Goal: Register for event/course

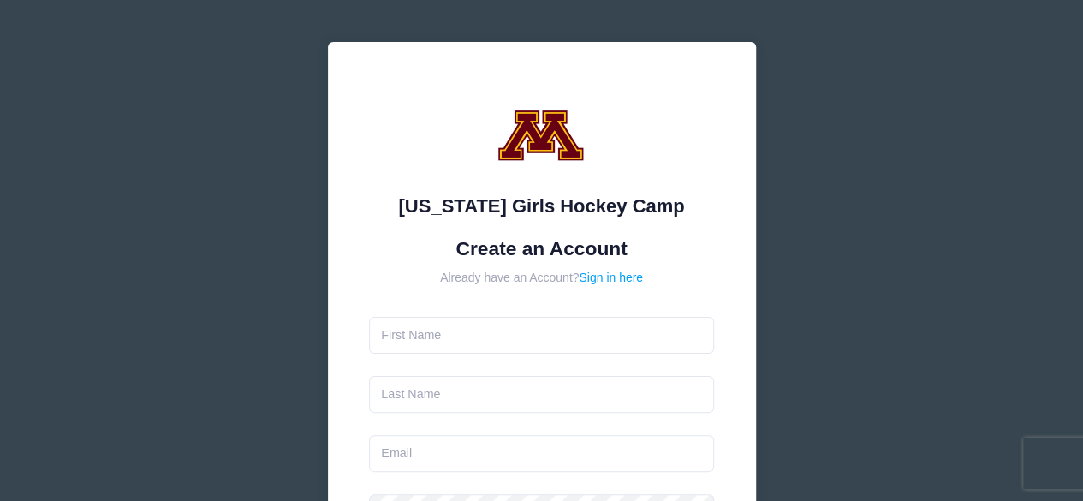
click at [503, 353] on form "Create an Account Already have an Account? Sign in here Use between 6 and 25 ch…" at bounding box center [541, 507] width 345 height 540
click at [506, 340] on input "text" at bounding box center [541, 335] width 345 height 37
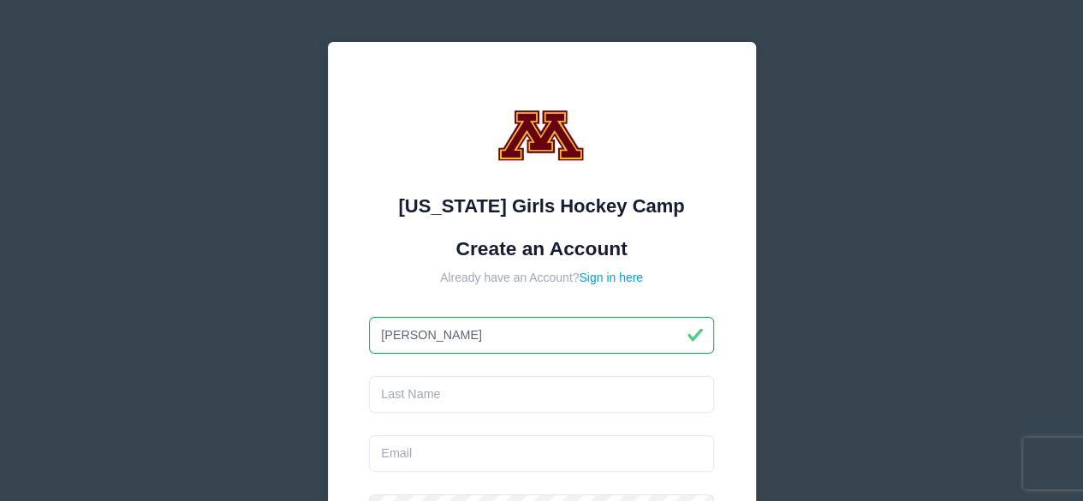
type input "[PERSON_NAME]"
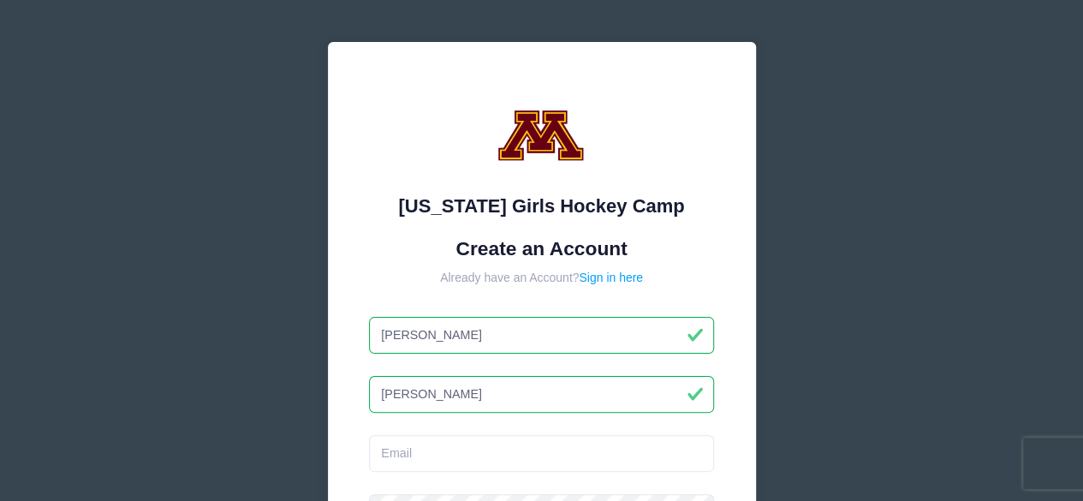
type input "[PERSON_NAME]"
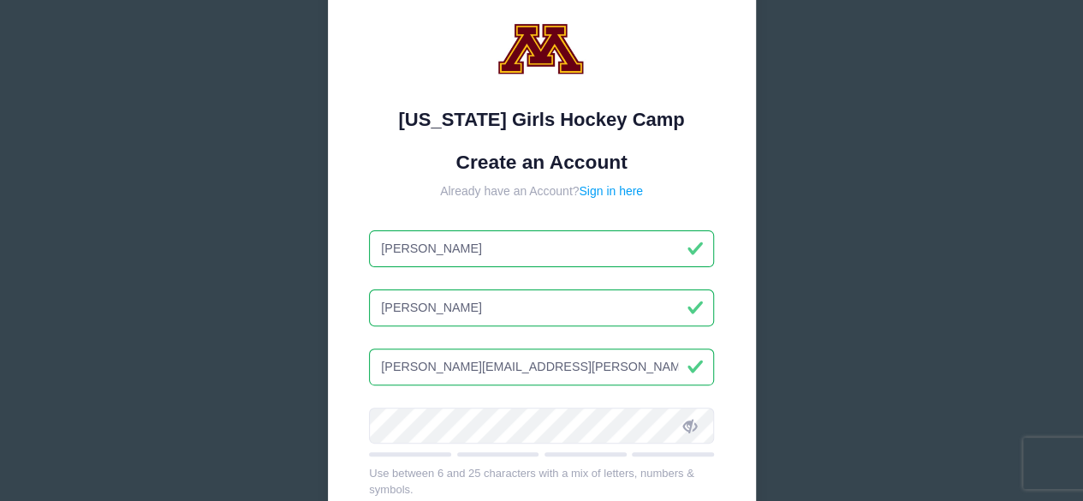
scroll to position [171, 0]
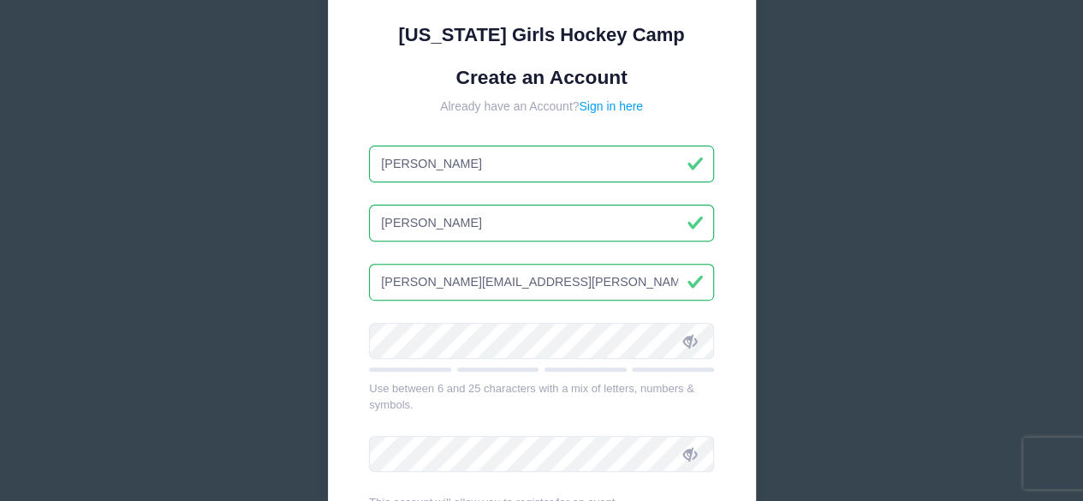
type input "[PERSON_NAME][EMAIL_ADDRESS][PERSON_NAME][DOMAIN_NAME]"
click at [349, 112] on div "[US_STATE] Girls Hockey Camp Create an Account Already have an Account? Sign in…" at bounding box center [542, 273] width 428 height 805
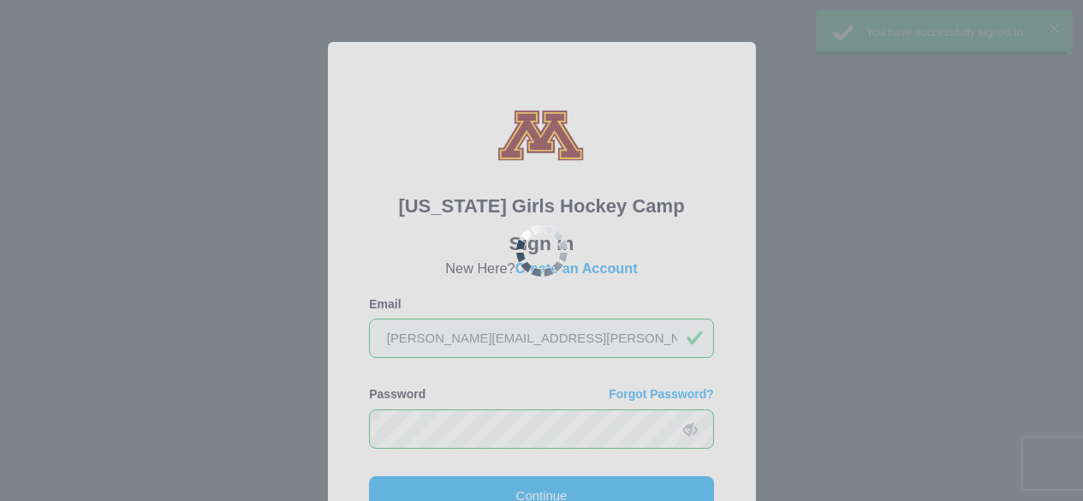
scroll to position [86, 0]
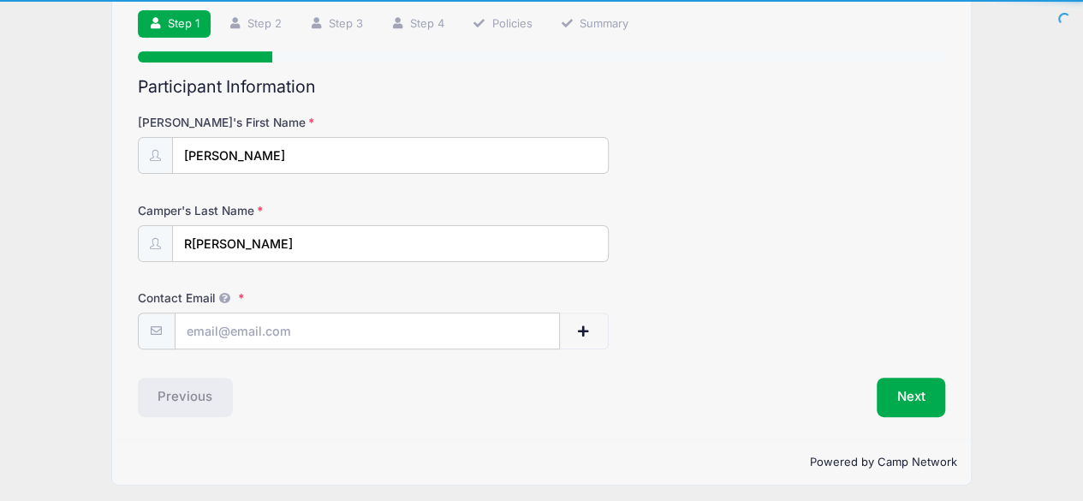
scroll to position [123, 0]
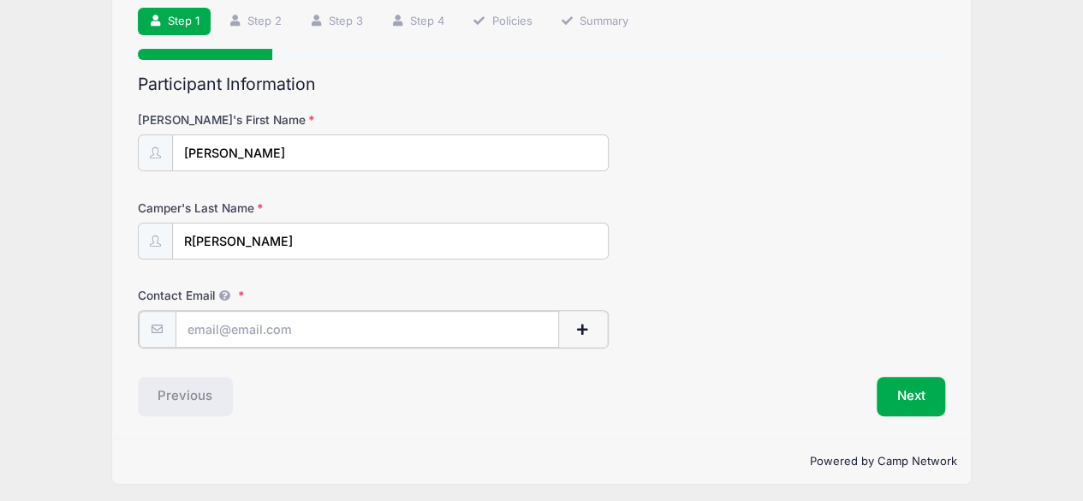
click at [399, 332] on input "Contact Email" at bounding box center [366, 329] width 383 height 37
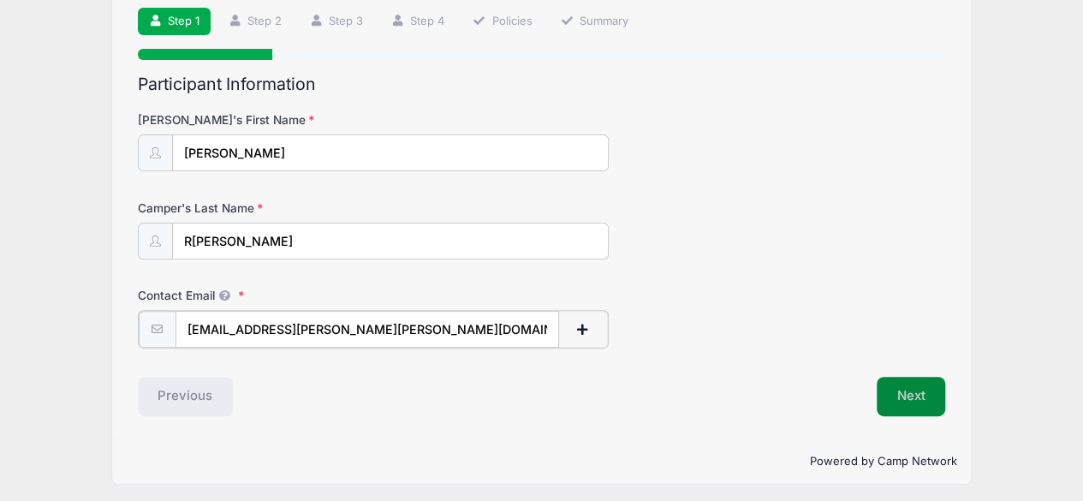
type input "[EMAIL_ADDRESS][PERSON_NAME][PERSON_NAME][DOMAIN_NAME]"
click at [917, 394] on button "Next" at bounding box center [910, 394] width 69 height 39
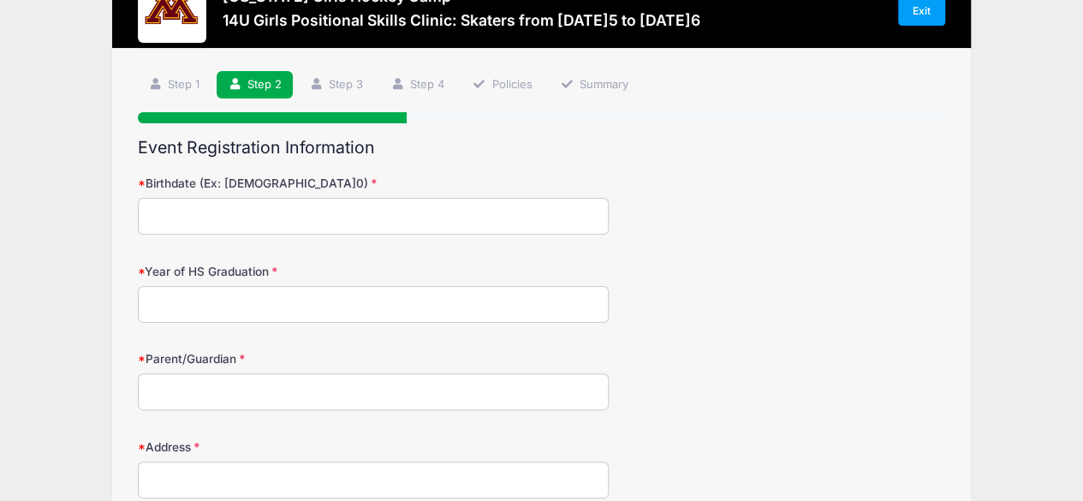
scroll to position [86, 0]
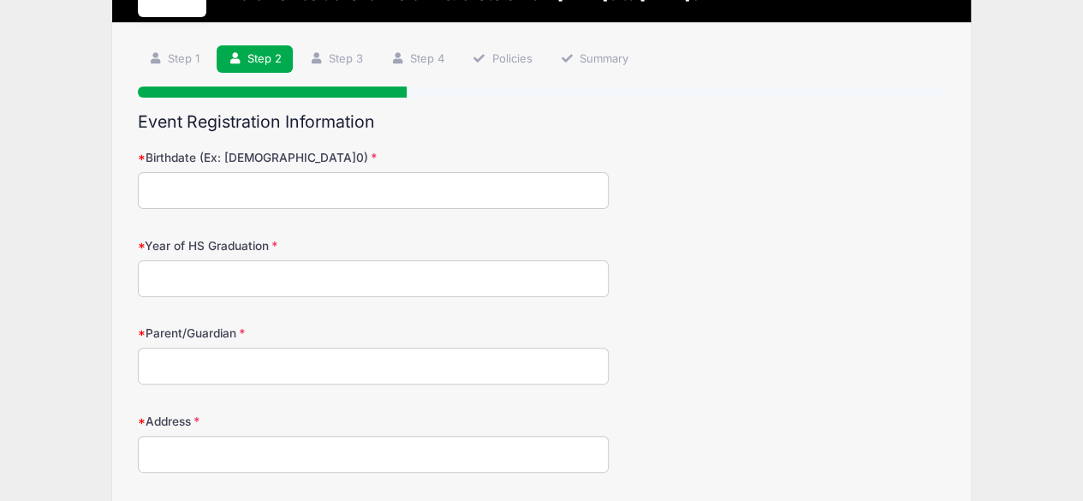
click at [363, 190] on input "Birthdate (Ex: [DEMOGRAPHIC_DATA]0)" at bounding box center [373, 190] width 471 height 37
type input "0"
type input "[DATE]1"
click at [305, 265] on input "Year of HS Graduation" at bounding box center [373, 278] width 471 height 37
type input "2030"
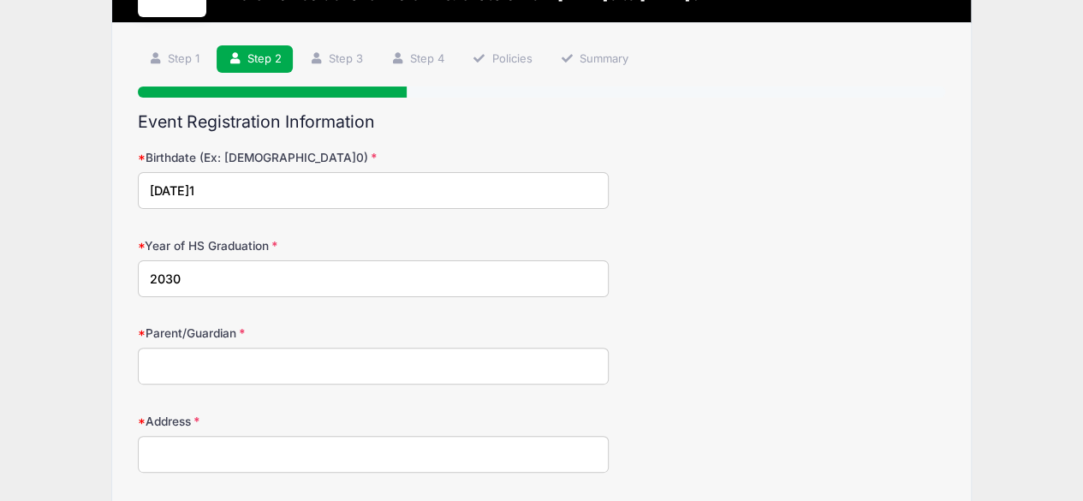
click at [282, 365] on input "Parent/Guardian" at bounding box center [373, 365] width 471 height 37
type input "Jennifer Remitz"
type input "757 Heinel Drive"
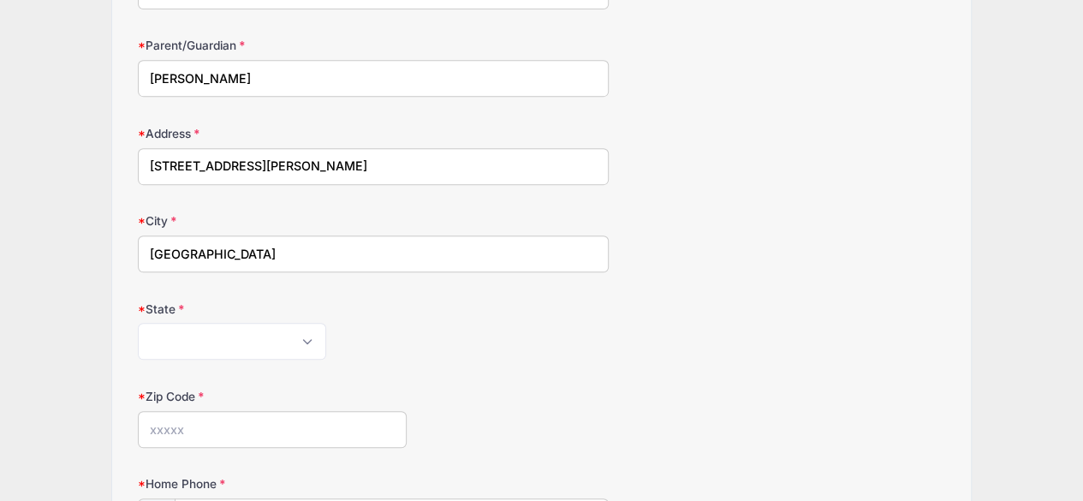
type input "Roseville"
select select "MN"
click at [138, 323] on select "Alabama Alaska American Samoa Arizona Arkansas Armed Forces Africa Armed Forces…" at bounding box center [232, 341] width 188 height 37
click at [189, 421] on input "Zip Code" at bounding box center [273, 429] width 270 height 37
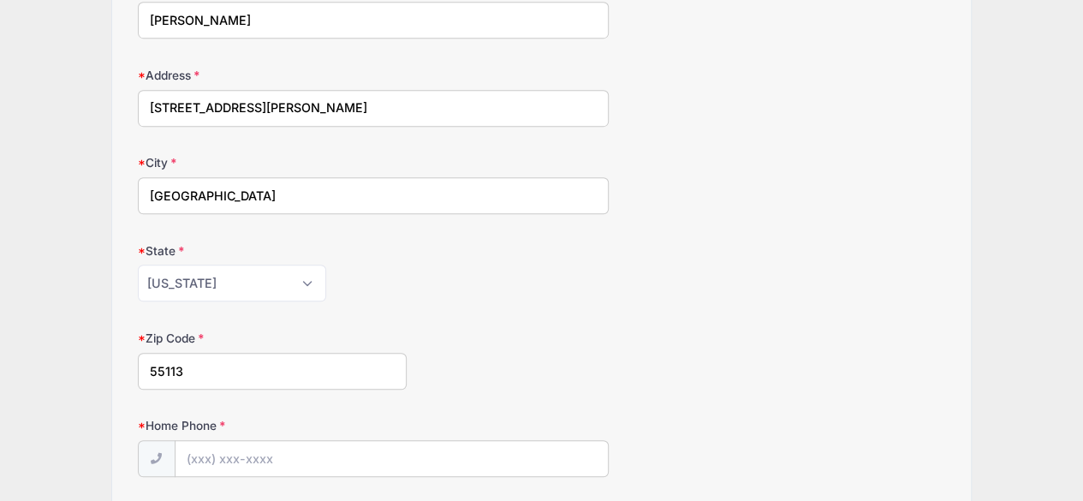
scroll to position [459, 0]
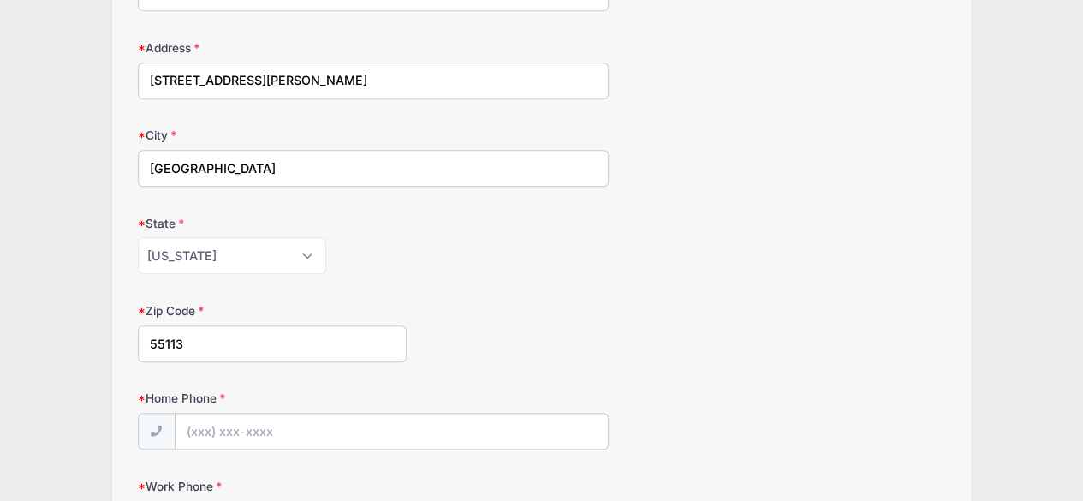
type input "55113"
click at [192, 419] on input "Home Phone" at bounding box center [391, 431] width 432 height 37
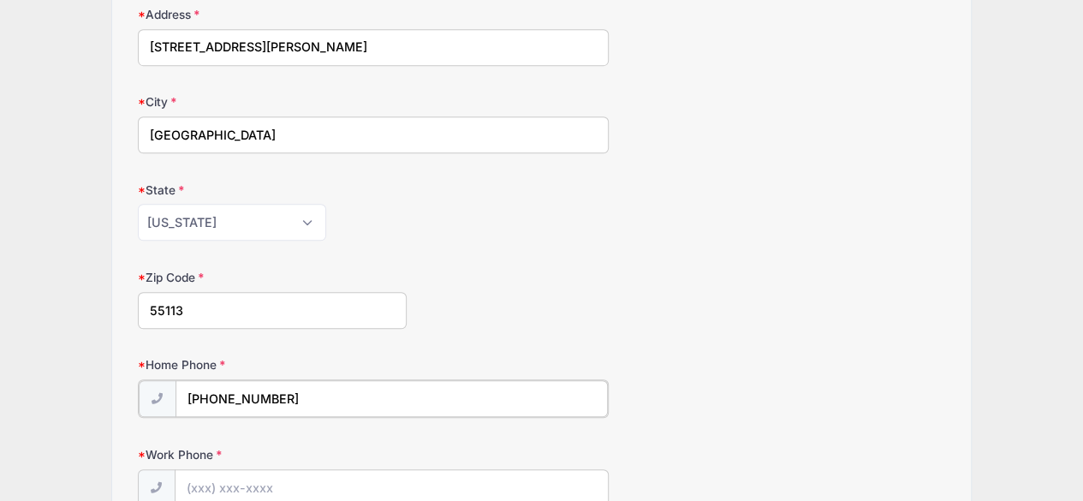
scroll to position [544, 0]
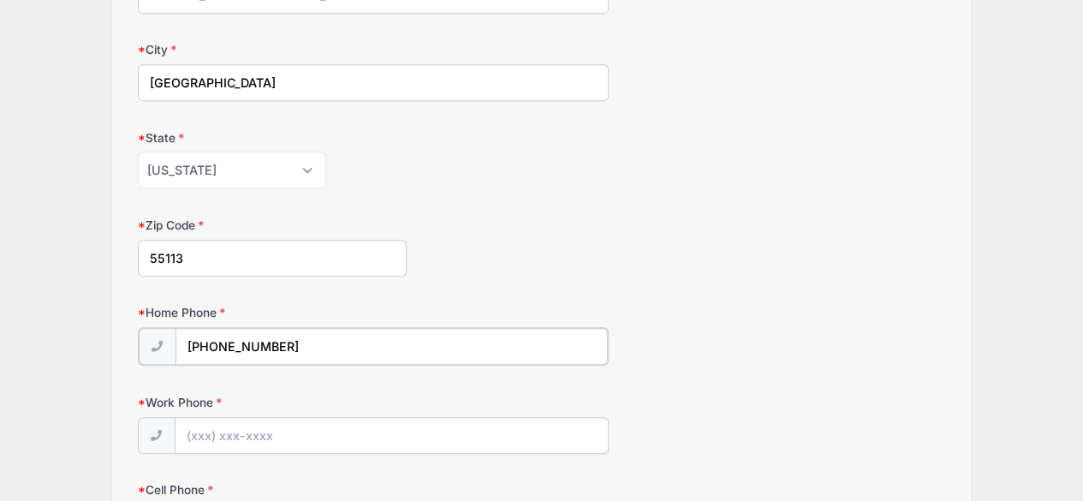
type input "(262) 385-5171"
click at [208, 438] on input "Work Phone" at bounding box center [391, 434] width 432 height 37
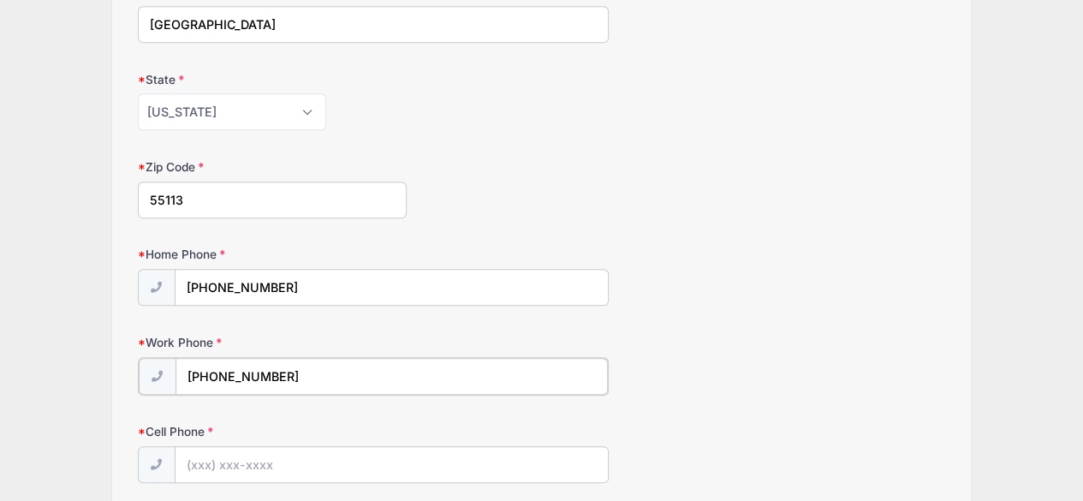
scroll to position [630, 0]
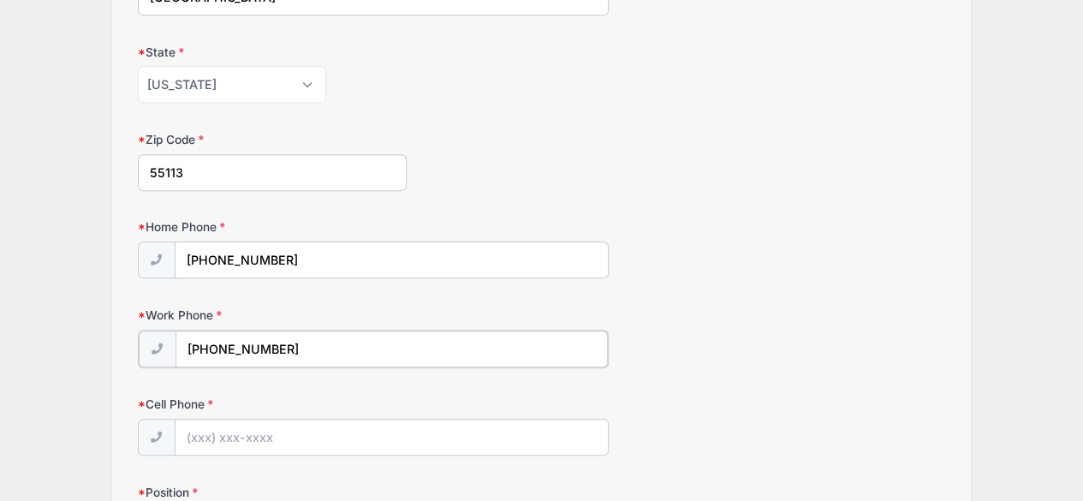
type input "(763) 852-6462"
click at [236, 432] on input "Cell Phone" at bounding box center [391, 436] width 432 height 37
drag, startPoint x: 283, startPoint y: 254, endPoint x: 173, endPoint y: 261, distance: 110.6
click at [173, 261] on div "(262) 385-5171" at bounding box center [373, 260] width 471 height 39
click at [270, 441] on input "Cell Phone" at bounding box center [391, 436] width 432 height 37
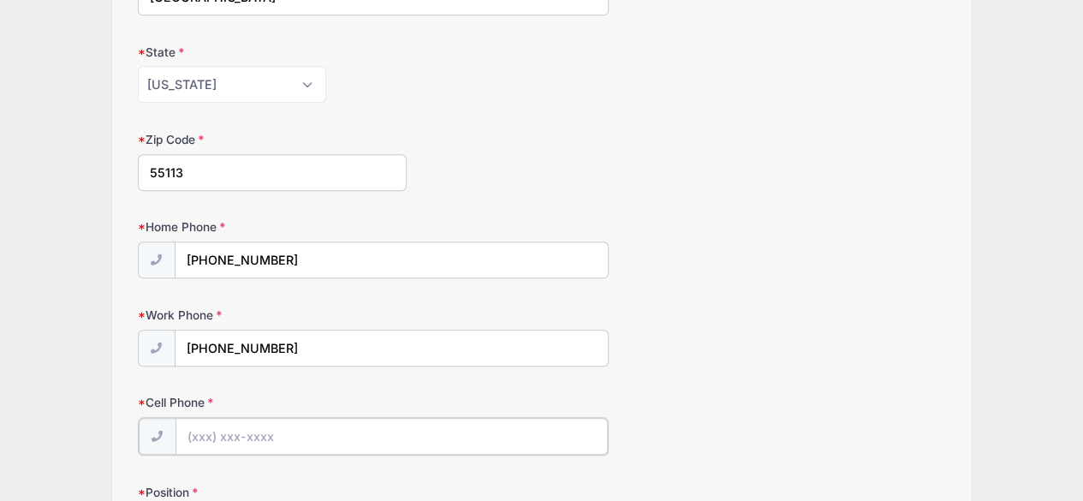
paste input "(262) 385-5171"
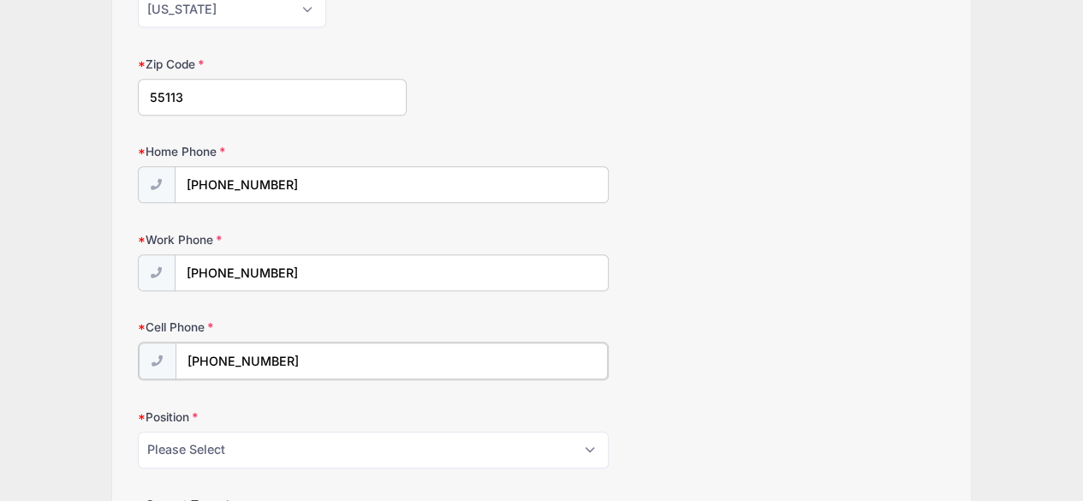
scroll to position [801, 0]
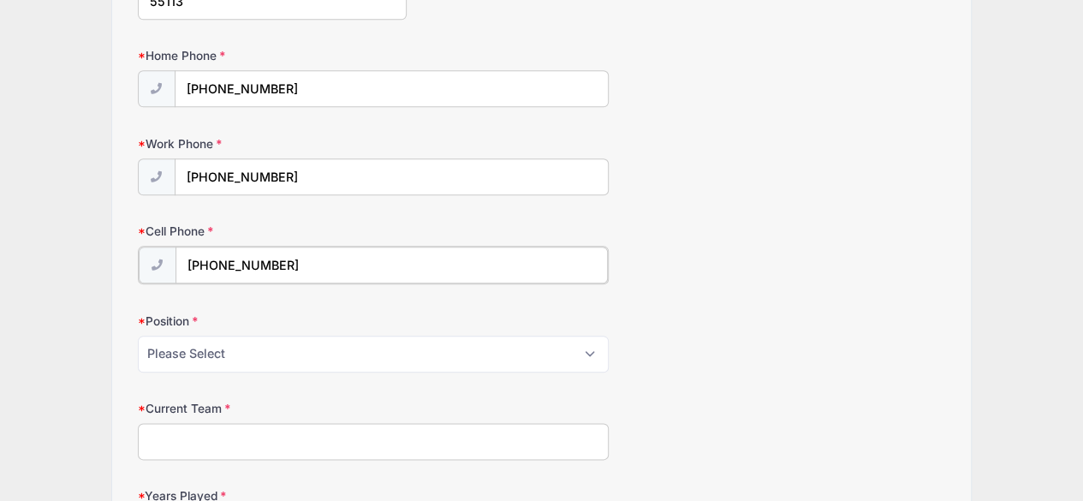
type input "(262) 385-5171"
click at [205, 343] on select "Please Select Forward Defense F/D Goalie" at bounding box center [373, 352] width 471 height 37
select select "Defense"
click at [138, 334] on select "Please Select Forward Defense F/D Goalie" at bounding box center [373, 352] width 471 height 37
click at [210, 426] on input "Current Team" at bounding box center [373, 439] width 471 height 37
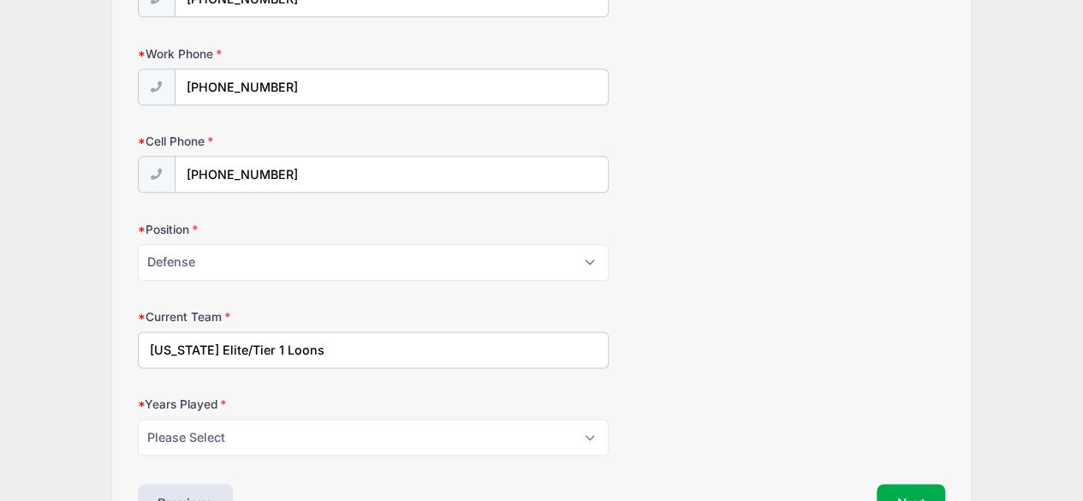
scroll to position [972, 0]
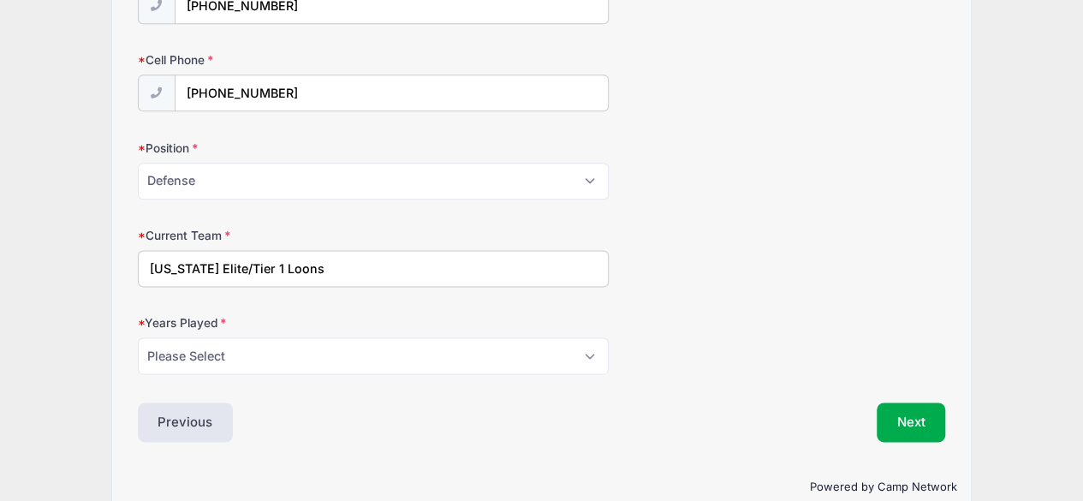
type input "Minnesota Elite/Tier 1 Loons"
click at [219, 353] on select "Please Select 1 2 3 4 5 6 7 8 9 10 11 12 13 14 15" at bounding box center [373, 355] width 471 height 37
click at [798, 246] on div "Current Team Minnesota Elite/Tier 1 Loons" at bounding box center [542, 257] width 808 height 60
click at [284, 338] on select "Please Select 1 2 3 4 5 6 7 8 9 10 11 12 13 14 15" at bounding box center [373, 355] width 471 height 37
select select "7"
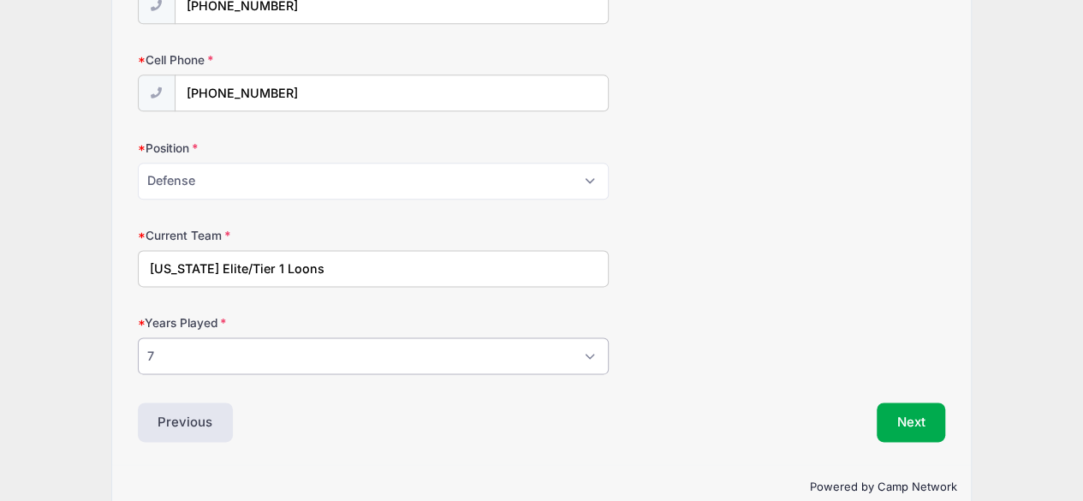
click at [138, 337] on select "Please Select 1 2 3 4 5 6 7 8 9 10 11 12 13 14 15" at bounding box center [373, 355] width 471 height 37
click at [929, 415] on button "Next" at bounding box center [910, 421] width 69 height 39
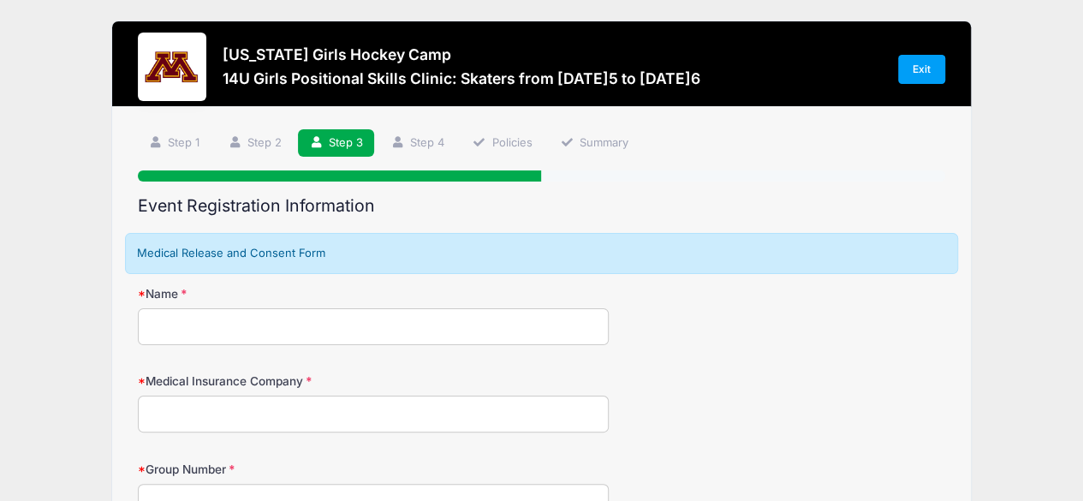
scroll to position [0, 0]
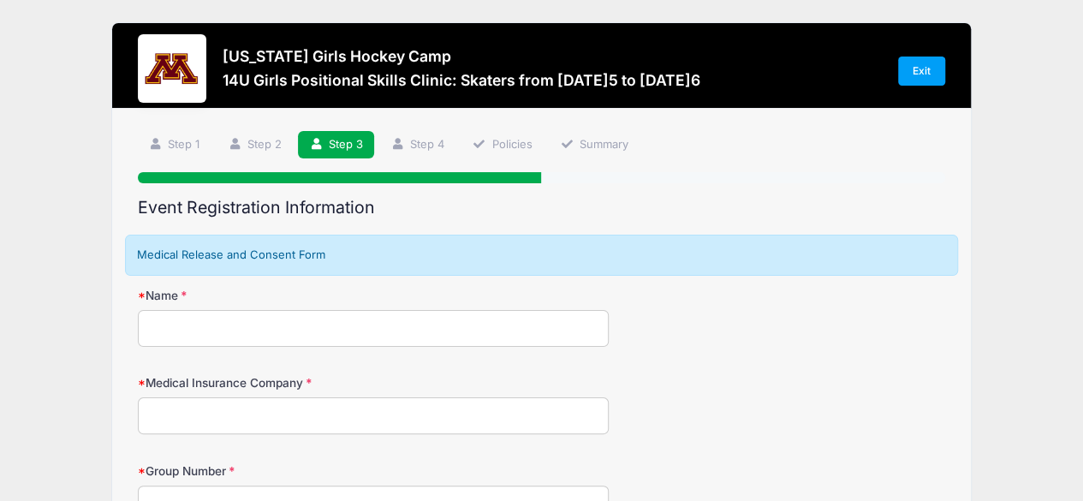
click at [347, 318] on input "Name" at bounding box center [373, 328] width 471 height 37
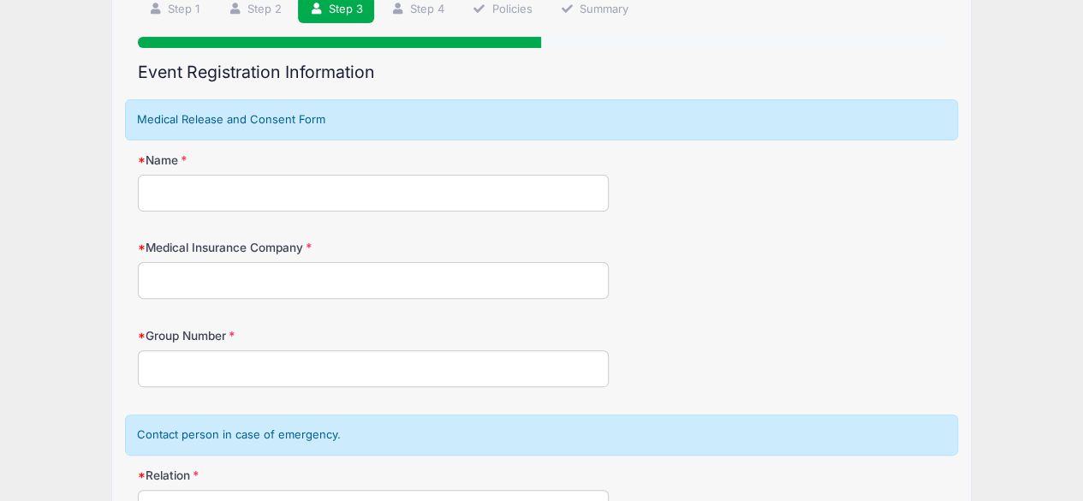
scroll to position [171, 0]
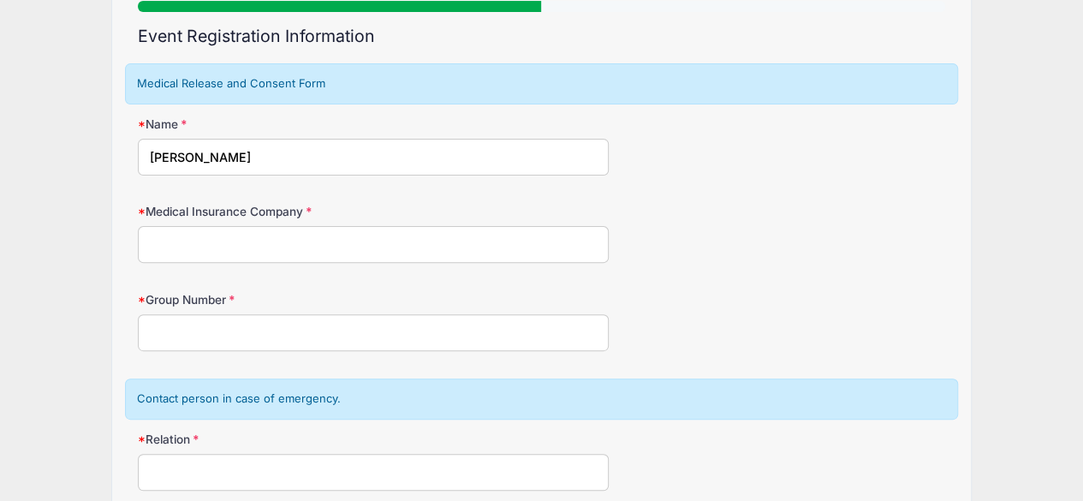
type input "Elizabeth Remitz"
type input "UMR"
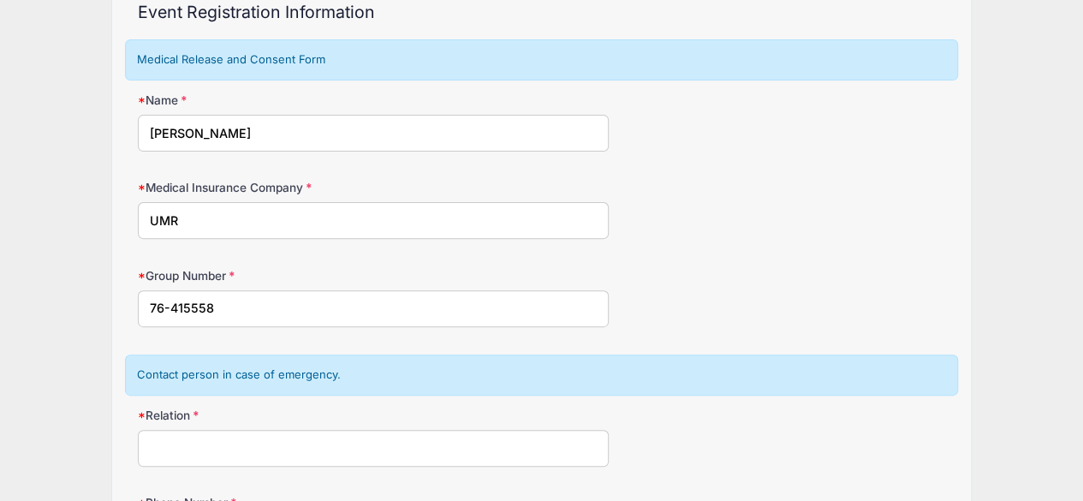
scroll to position [257, 0]
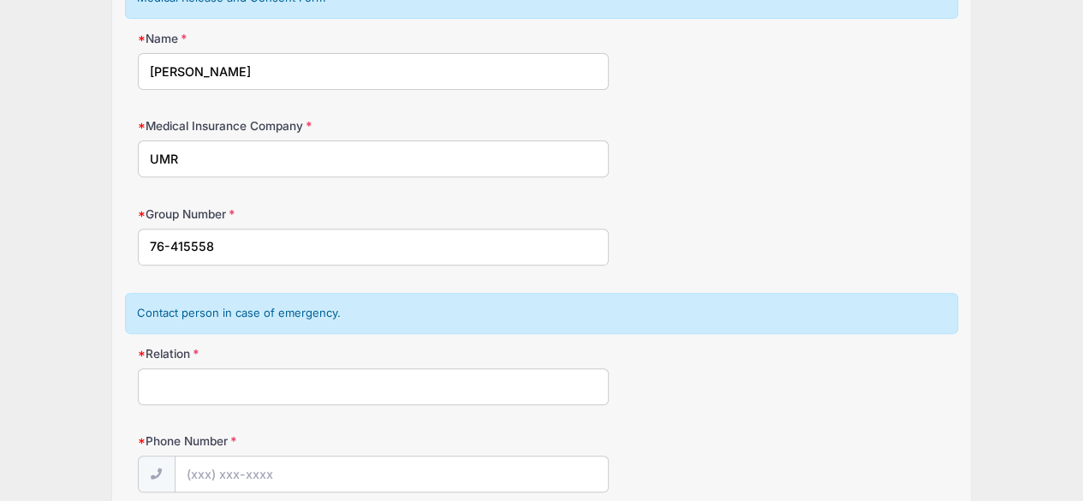
type input "76-415558"
click at [413, 369] on input "Relation" at bounding box center [373, 386] width 471 height 37
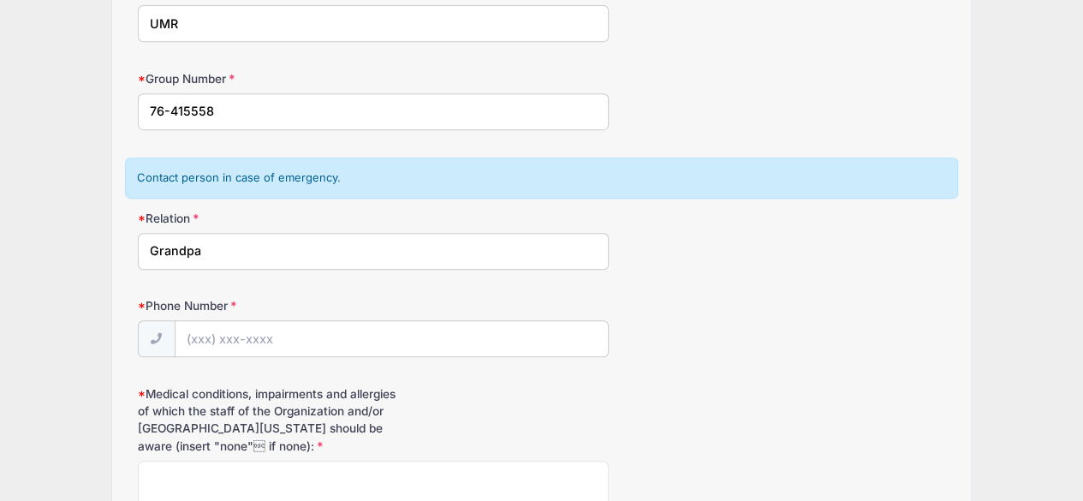
scroll to position [514, 0]
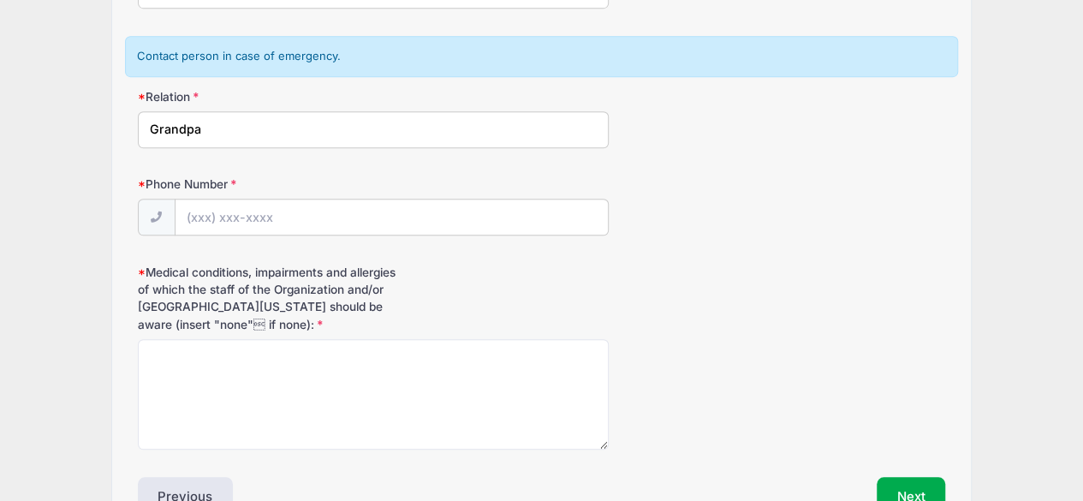
click at [145, 126] on input "Grandpa" at bounding box center [373, 129] width 471 height 37
type input "Tom Pribyl; Grandpa"
click at [288, 217] on input "Phone Number" at bounding box center [391, 217] width 432 height 37
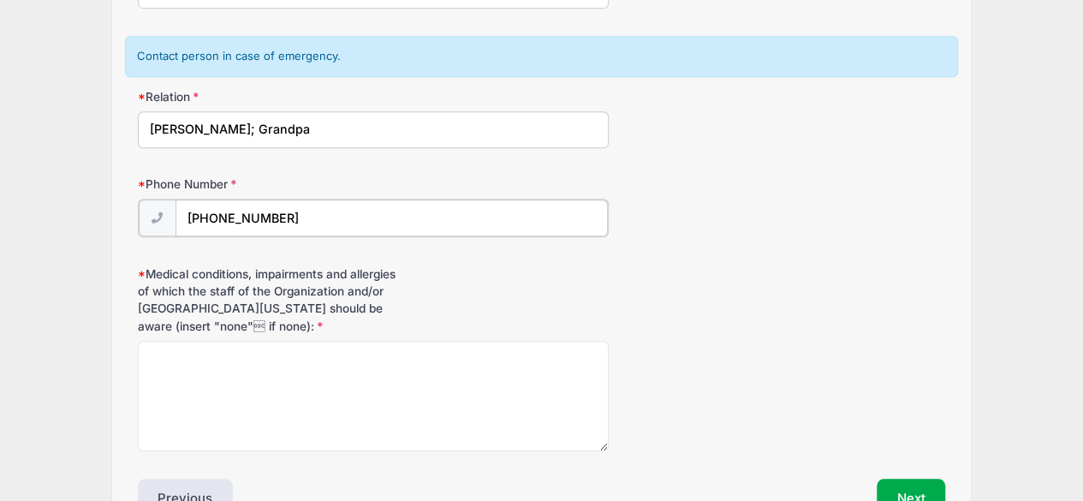
type input "(612) 868-9357"
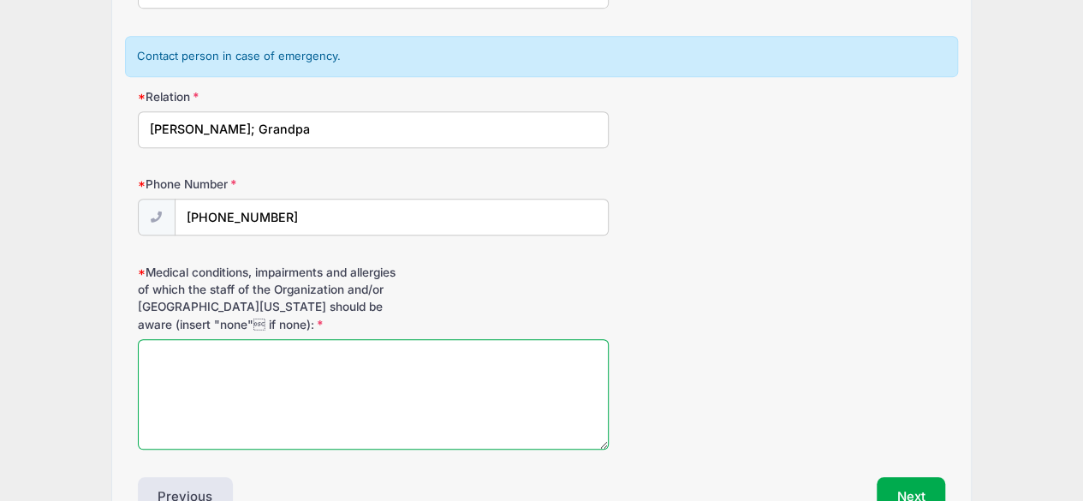
click at [264, 367] on textarea "Medical conditions, impairments and allergies of which the staff of the Organiz…" at bounding box center [373, 394] width 471 height 110
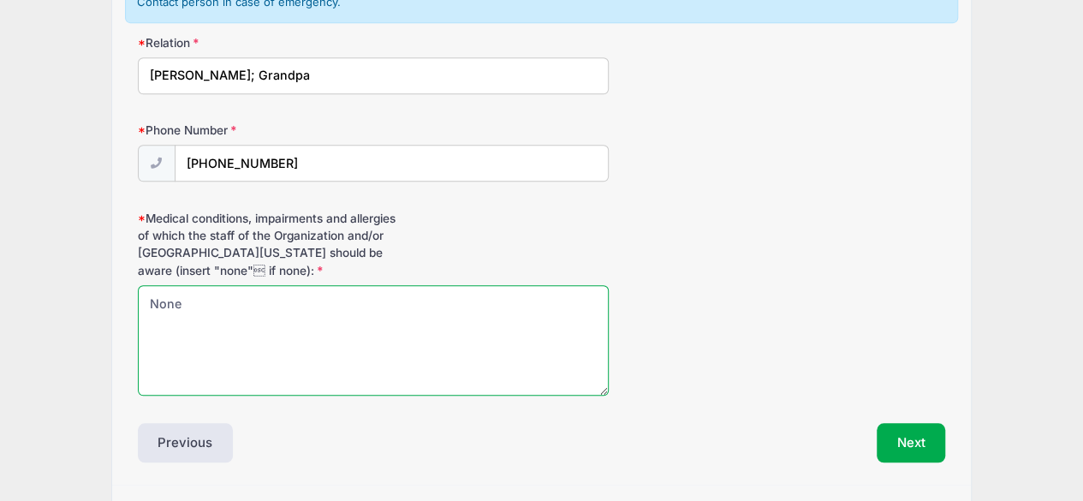
scroll to position [613, 0]
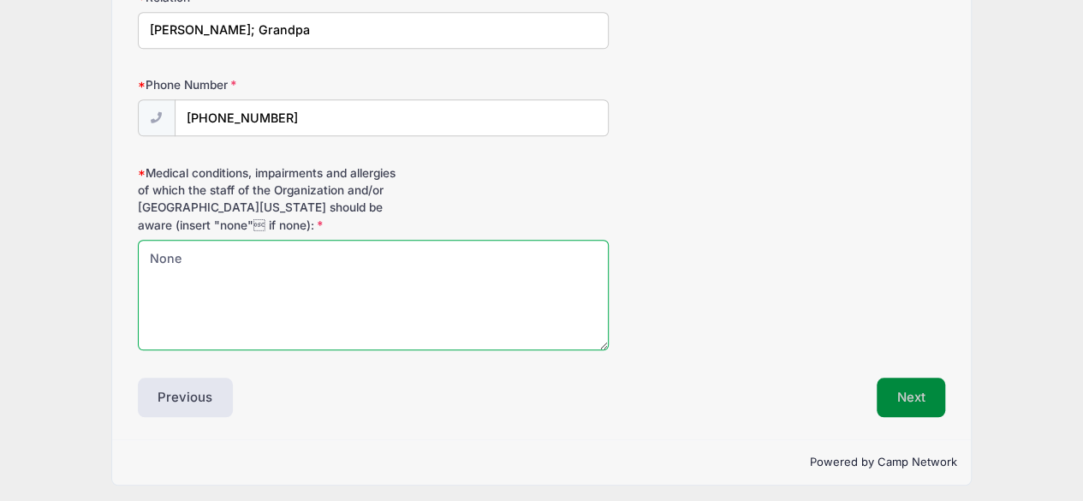
type textarea "None"
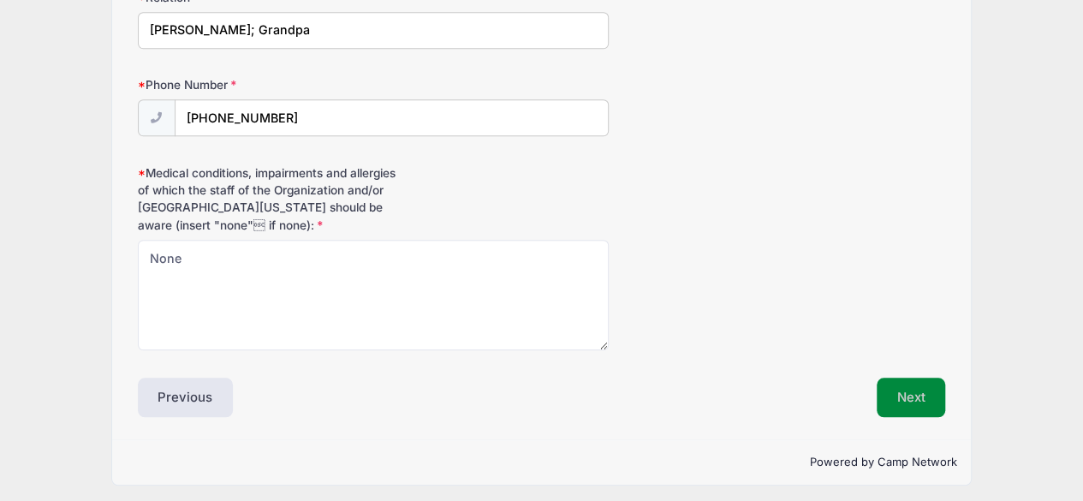
click at [901, 401] on button "Next" at bounding box center [910, 396] width 69 height 39
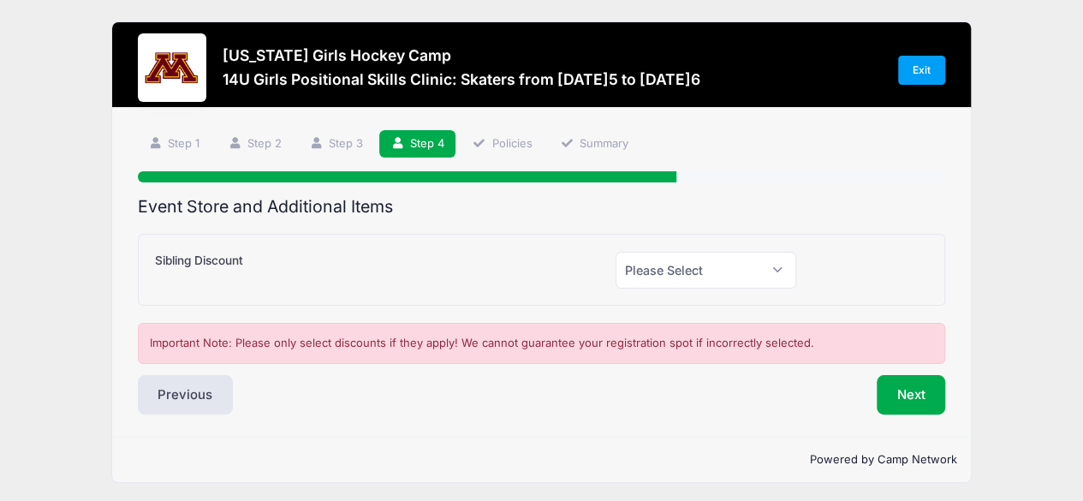
scroll to position [0, 0]
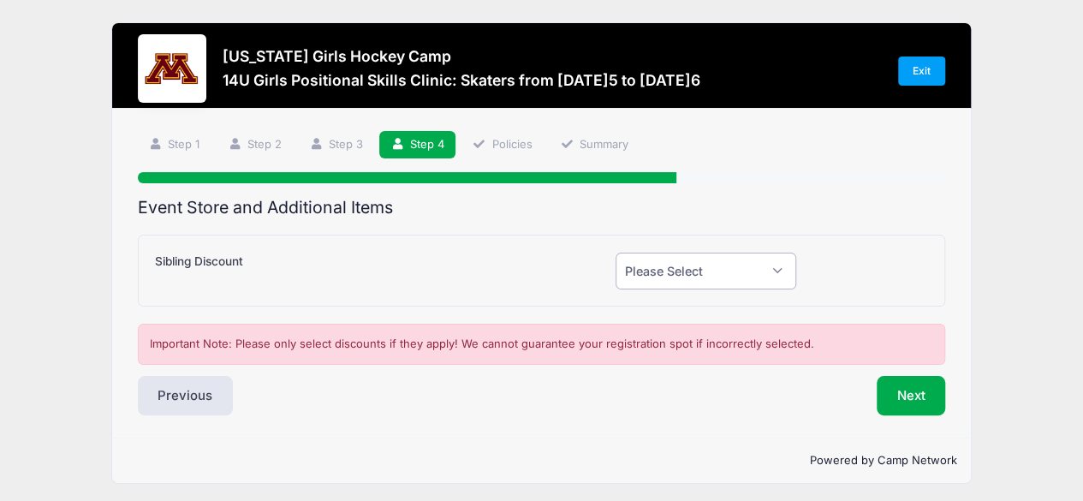
click at [652, 268] on select "Please Select Yes (-$50.00) No" at bounding box center [705, 270] width 181 height 37
select select "0"
click at [615, 252] on select "Please Select Yes (-$50.00) No" at bounding box center [705, 270] width 181 height 37
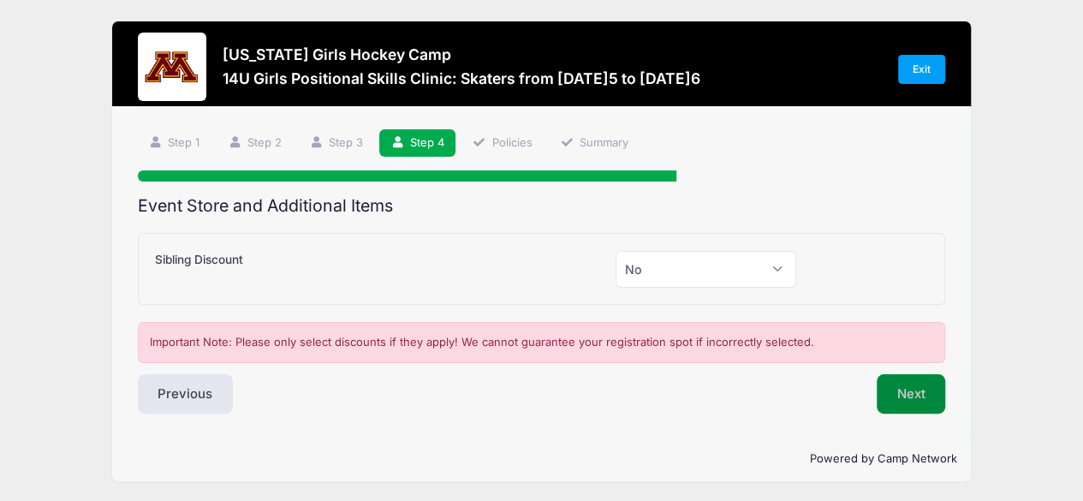
click at [900, 377] on button "Next" at bounding box center [910, 393] width 69 height 39
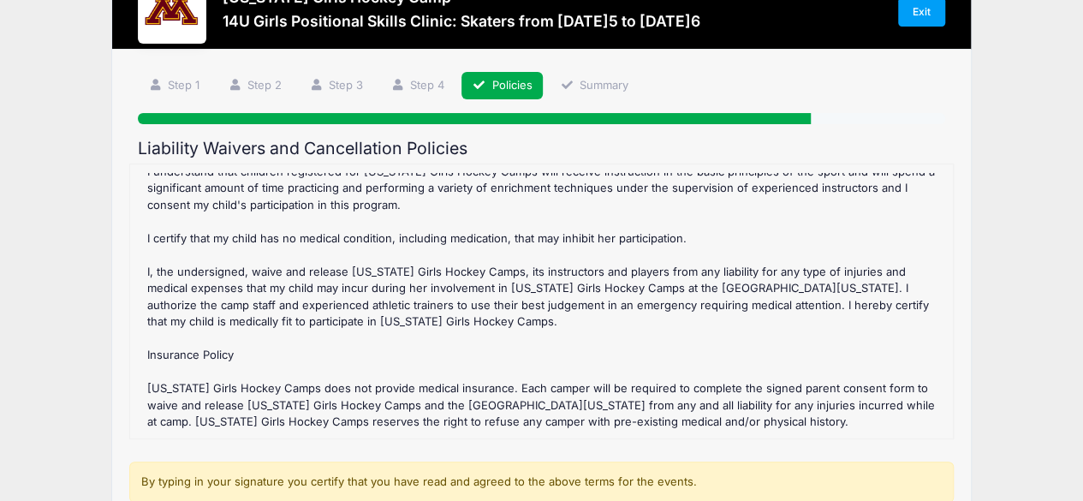
scroll to position [257, 0]
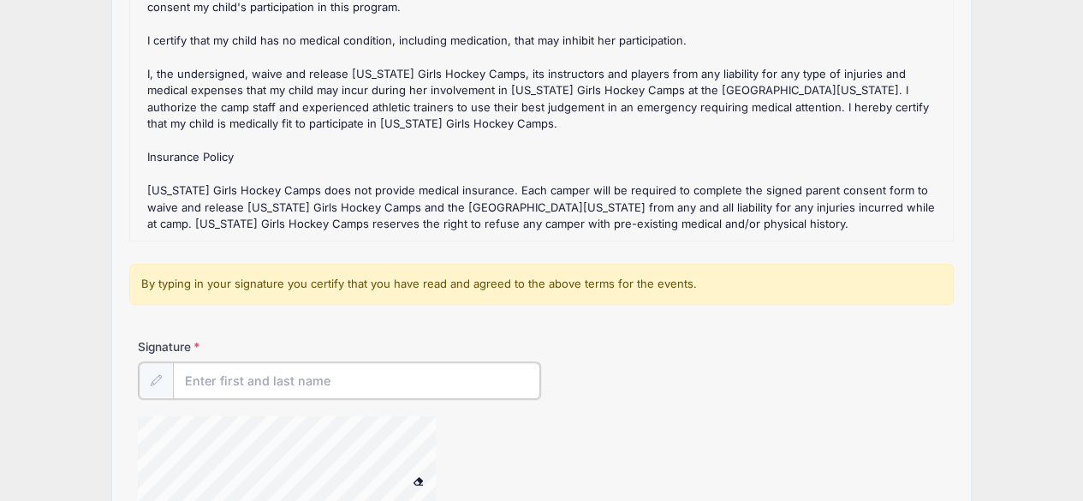
click at [310, 375] on input "Signature" at bounding box center [357, 380] width 368 height 37
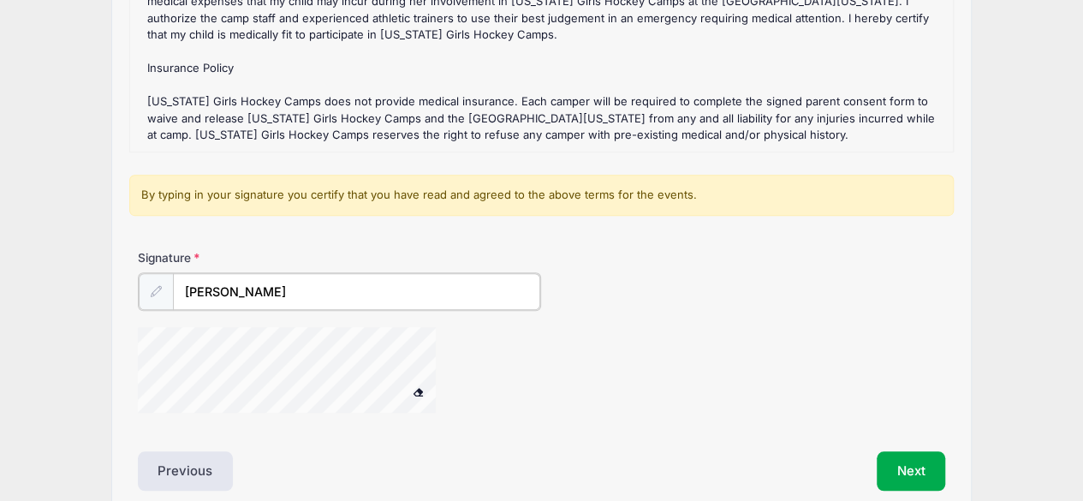
scroll to position [422, 0]
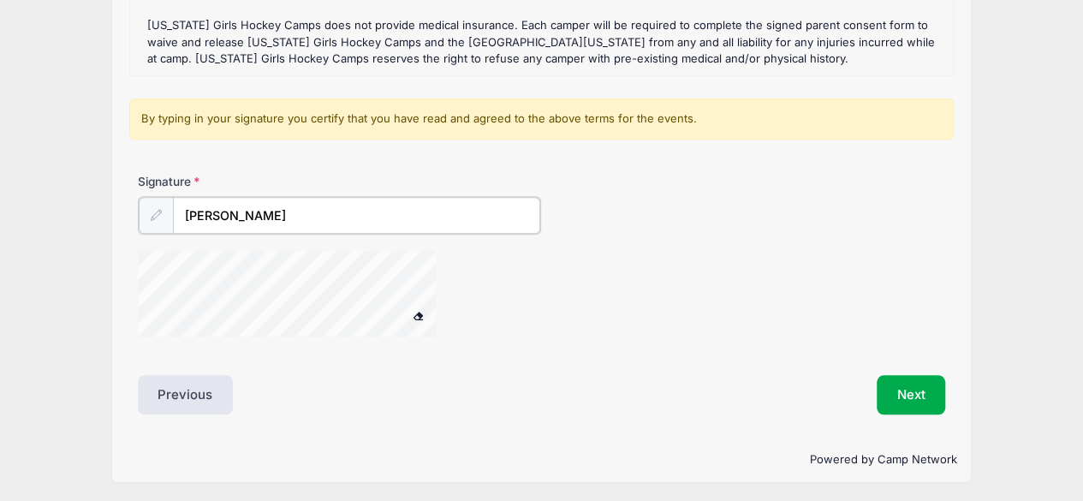
type input "Jennifer Remitz"
click at [925, 391] on button "Next" at bounding box center [910, 392] width 69 height 39
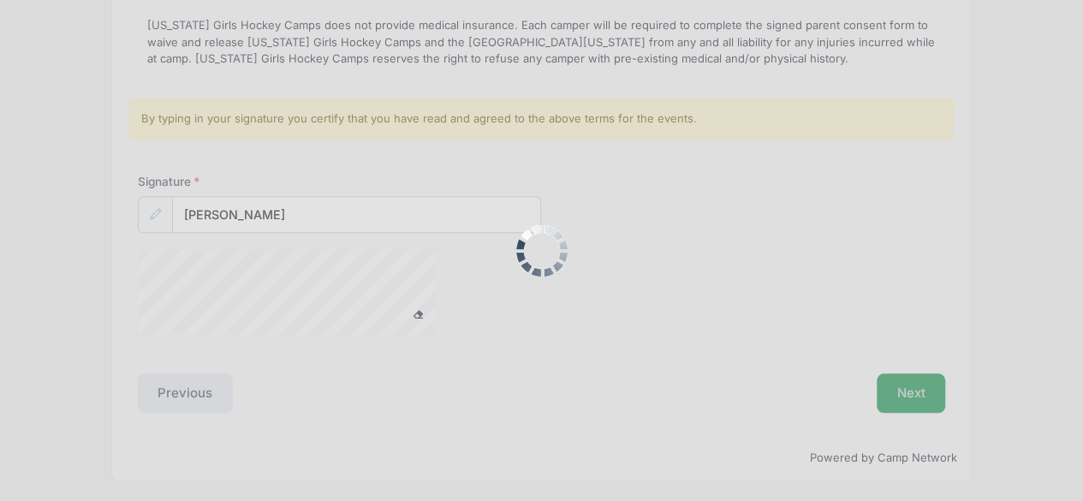
scroll to position [421, 0]
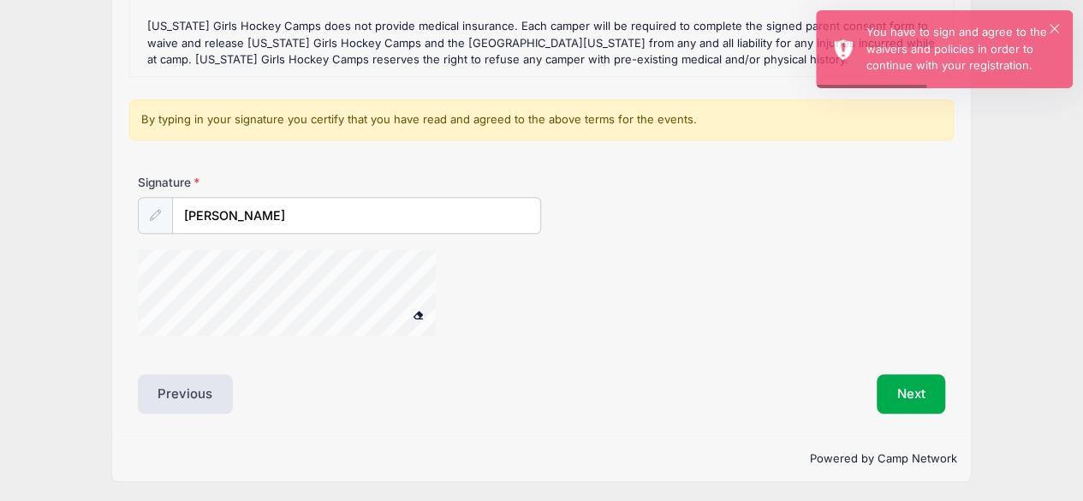
click at [442, 295] on div at bounding box center [309, 295] width 342 height 91
click at [888, 384] on button "Next" at bounding box center [910, 393] width 69 height 39
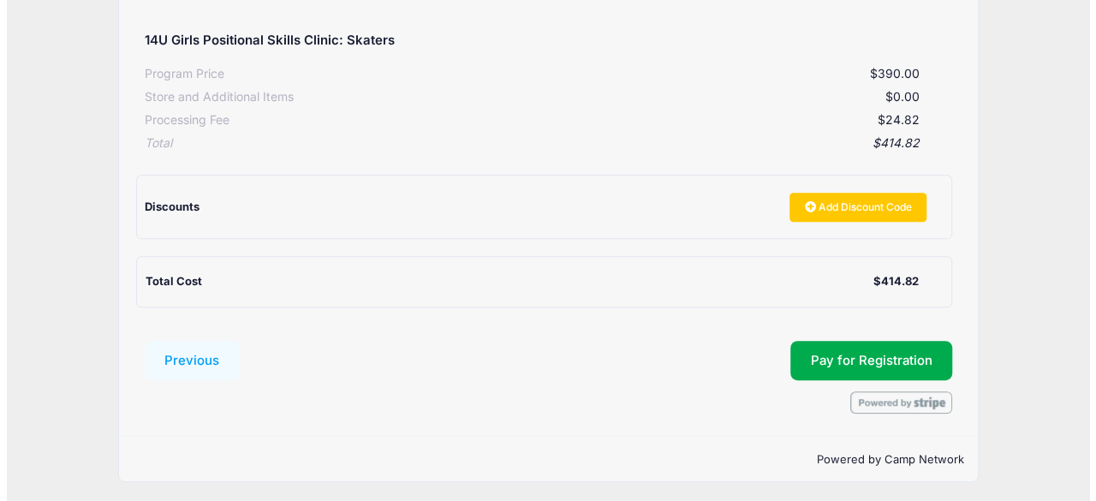
scroll to position [333, 0]
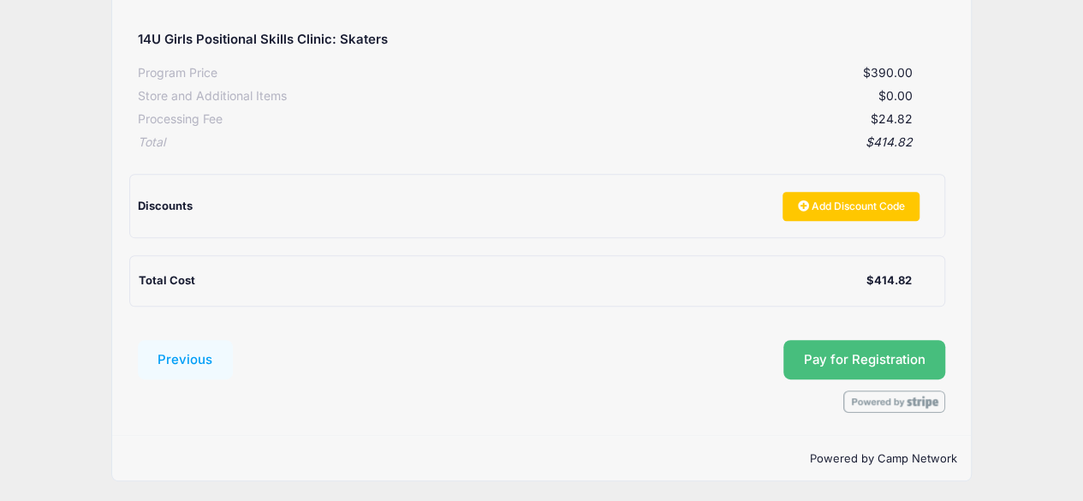
click at [819, 365] on button "Pay for Registration" at bounding box center [864, 359] width 163 height 39
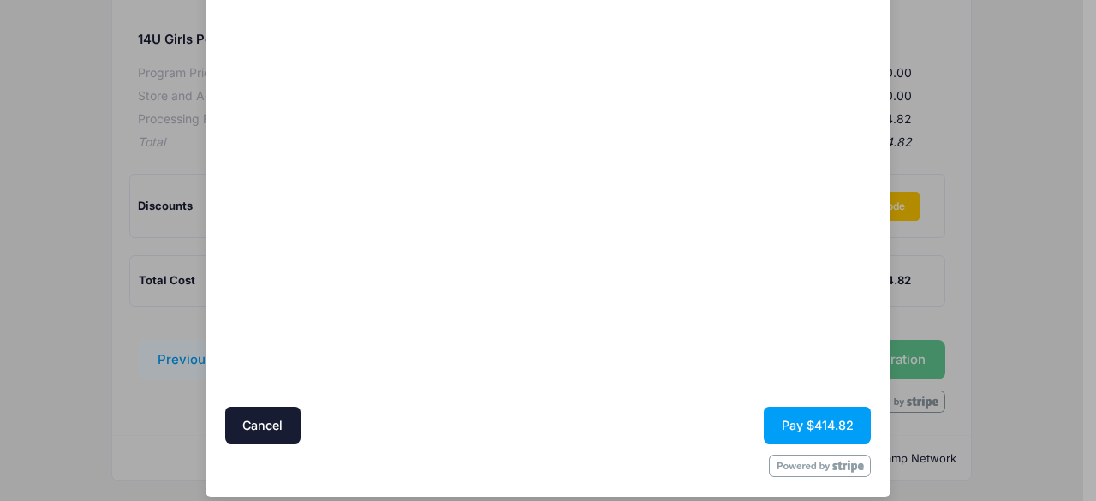
scroll to position [185, 0]
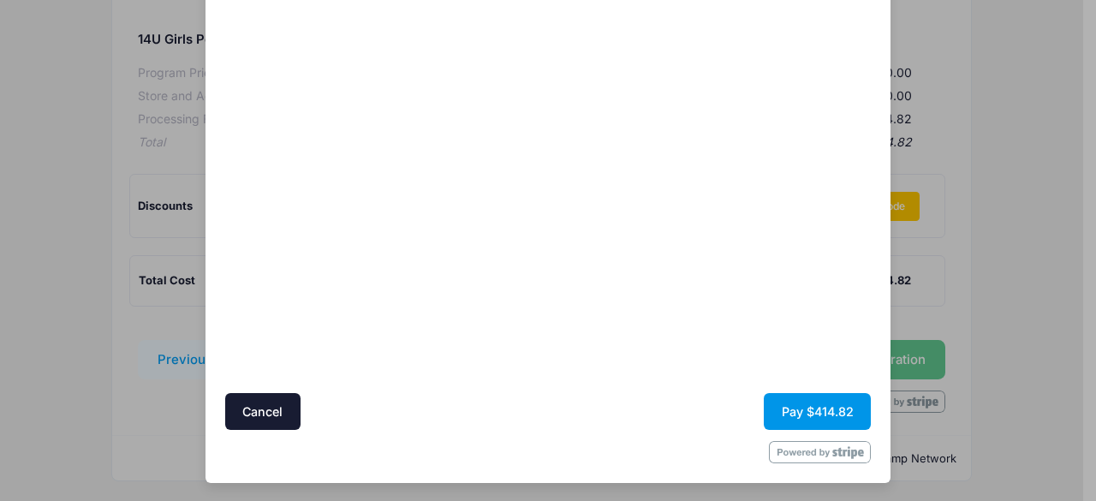
click at [771, 400] on button "Pay $414.82" at bounding box center [816, 411] width 107 height 37
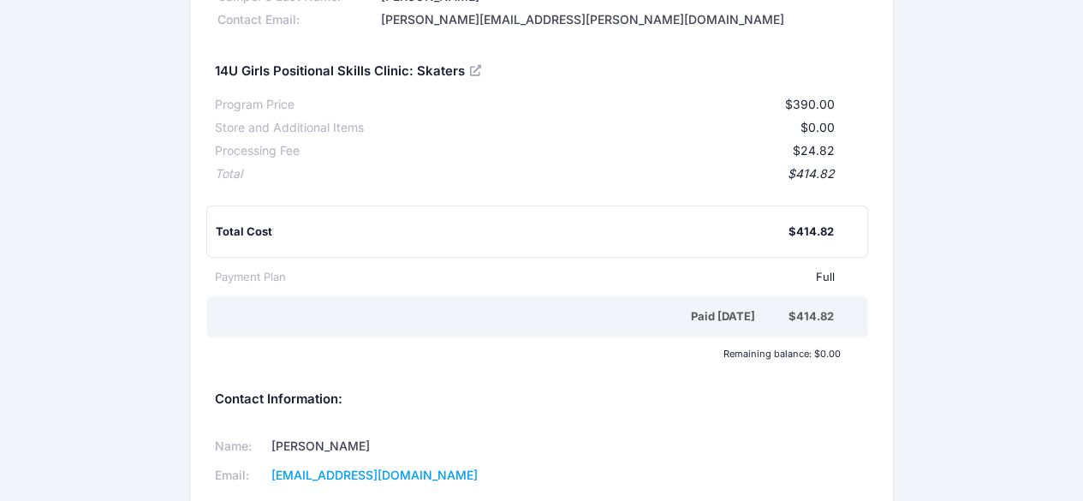
scroll to position [86, 0]
